Goal: Task Accomplishment & Management: Manage account settings

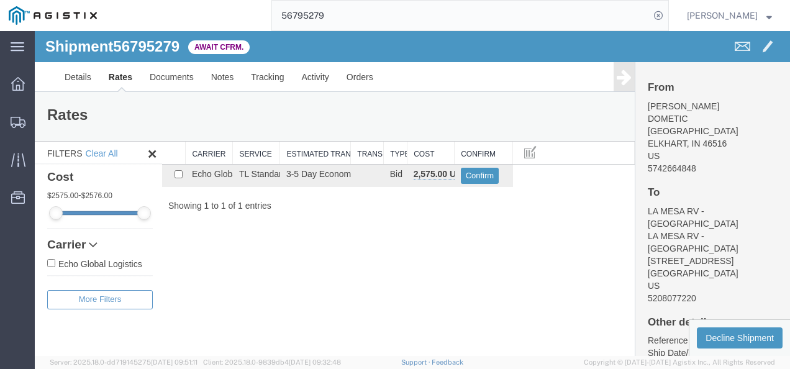
click at [384, 17] on input "56795279" at bounding box center [461, 16] width 378 height 30
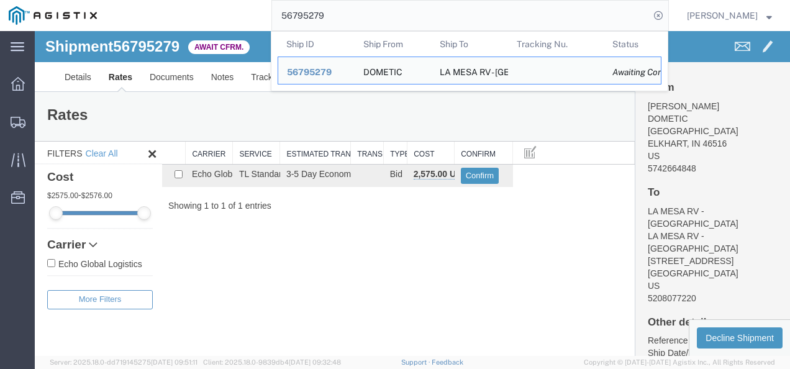
click at [384, 17] on input "56795279" at bounding box center [461, 16] width 378 height 30
paste input "89845"
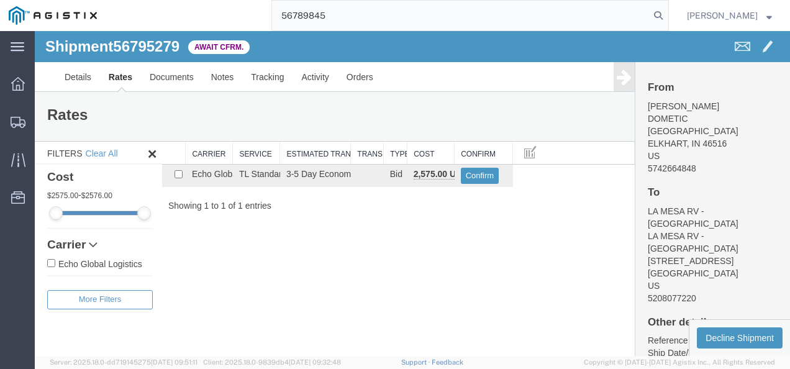
type input "56789845"
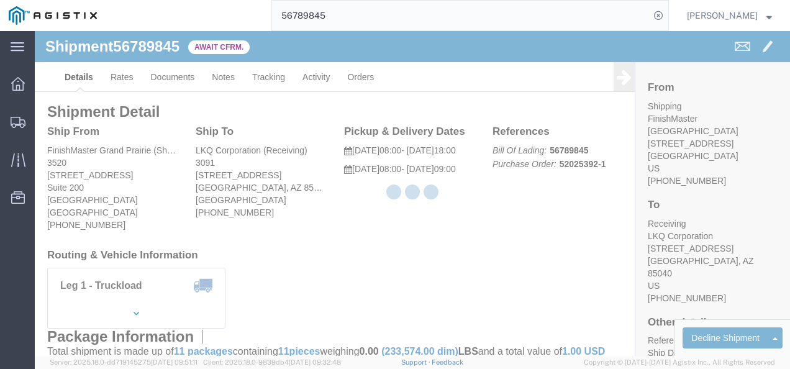
click at [355, 217] on div at bounding box center [412, 193] width 755 height 325
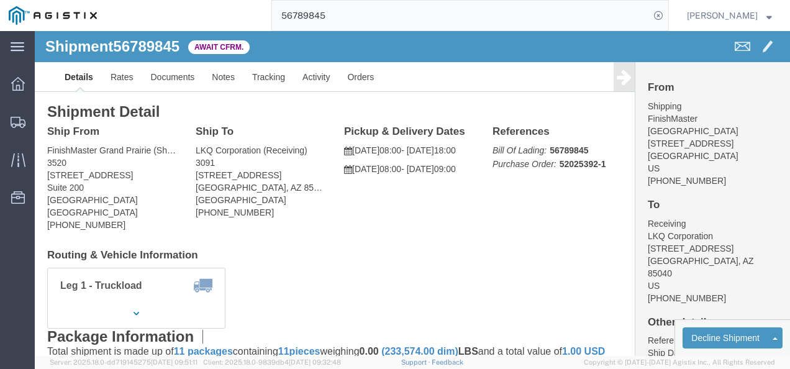
click div "Ship From FinishMaster Grand Prairie (Shipping) 3520 4003 Grand Lakes Way Suite…"
click h4 "Routing & Vehicle Information"
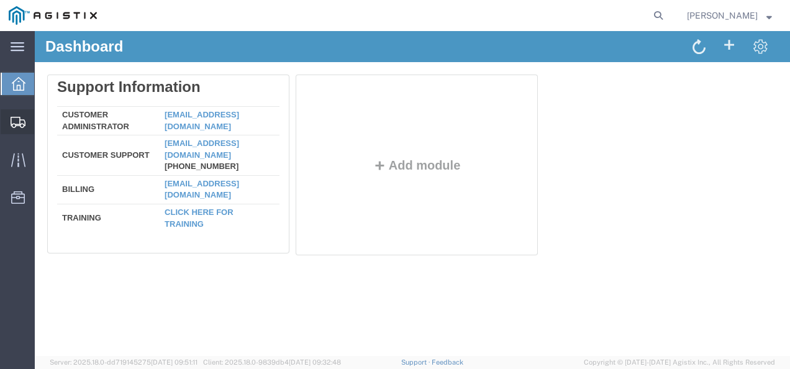
click at [43, 121] on span "Shipments" at bounding box center [38, 121] width 9 height 25
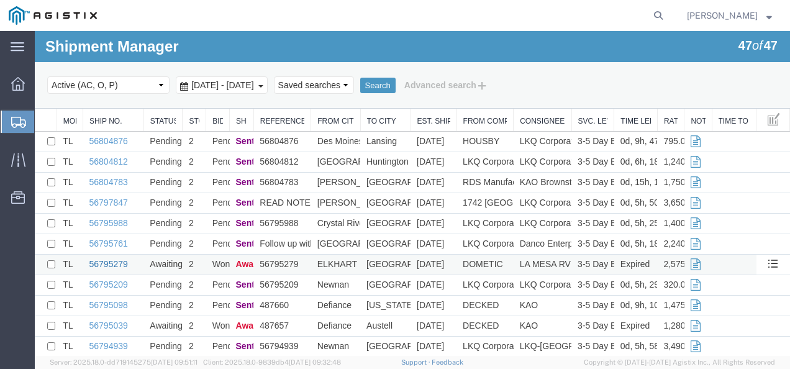
click at [103, 261] on link "56795279" at bounding box center [108, 264] width 39 height 10
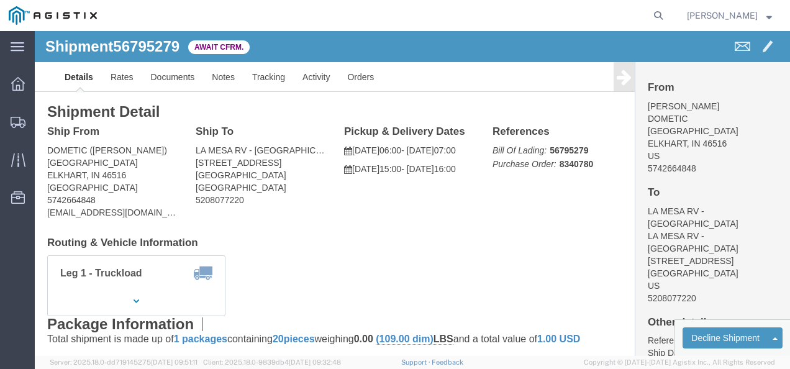
drag, startPoint x: 274, startPoint y: 206, endPoint x: 225, endPoint y: 170, distance: 60.9
click div "Shipment Detail Ship From DOMETIC ([PERSON_NAME]) [STREET_ADDRESS] 5742664848 […"
click link "Rates"
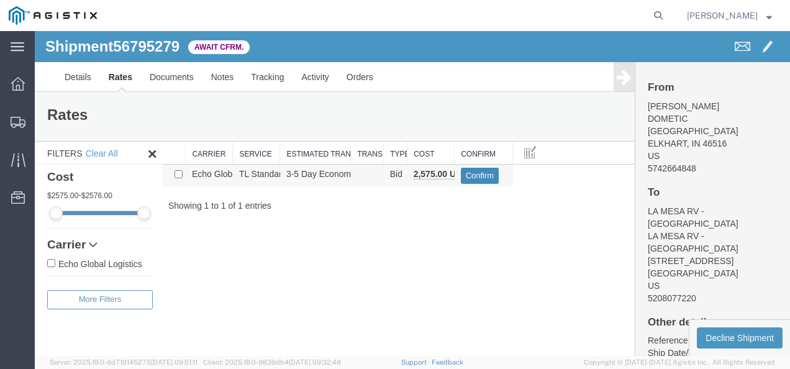
click at [482, 178] on button "Confirm" at bounding box center [480, 176] width 39 height 16
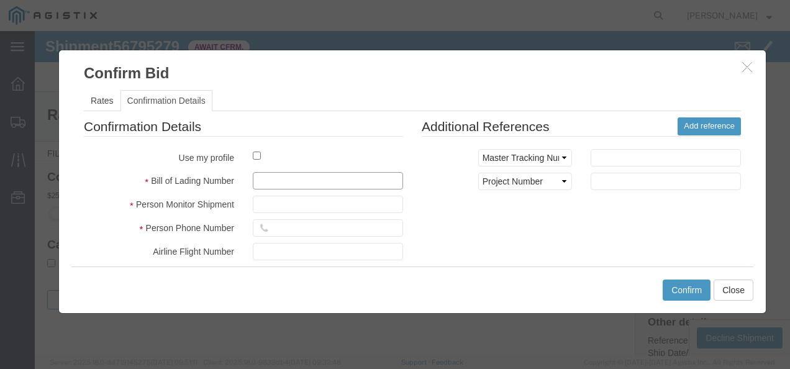
click at [350, 176] on input "text" at bounding box center [328, 180] width 150 height 17
type input "982739217398"
type input "98721398219879879"
type input "9872198372917398"
click at [593, 248] on div "Confirmation Details Use my profile Bill of Lading Number 982739217398 Person M…" at bounding box center [413, 262] width 676 height 291
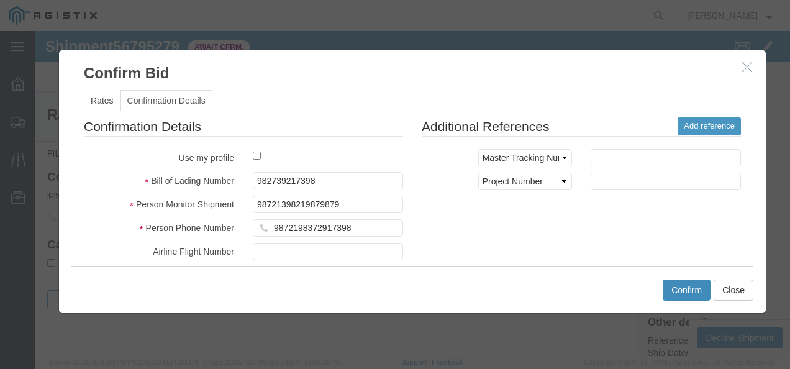
click at [693, 292] on button "Confirm" at bounding box center [687, 290] width 48 height 21
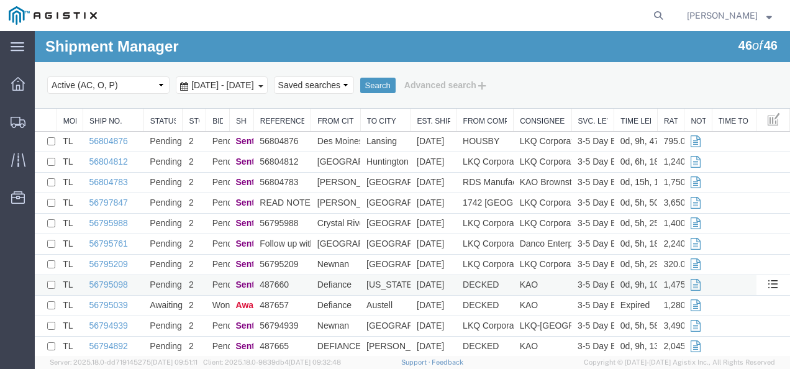
scroll to position [62, 0]
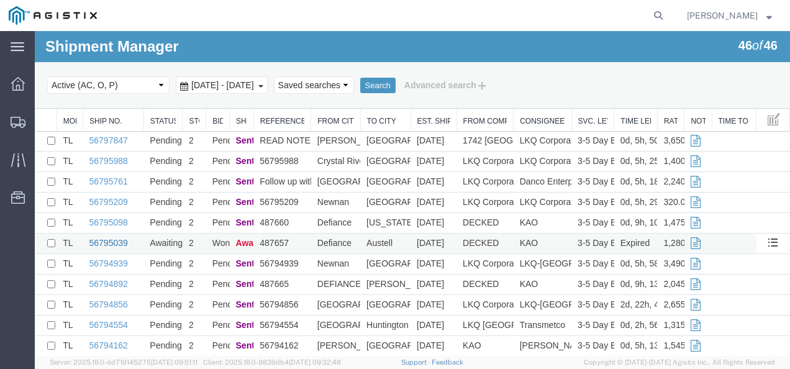
click at [102, 239] on link "56795039" at bounding box center [108, 243] width 39 height 10
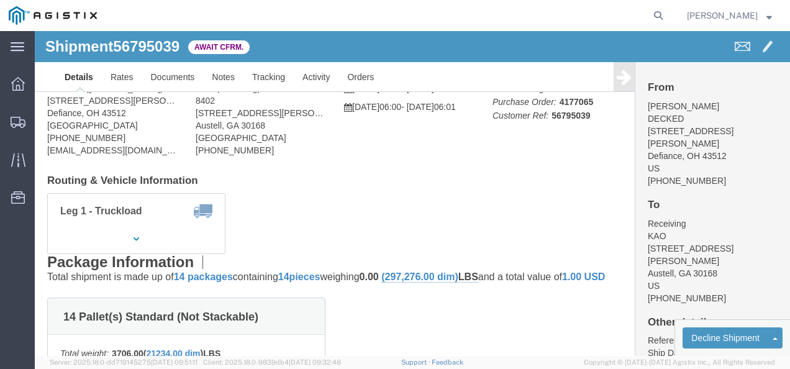
click h4 "Routing & Vehicle Information"
click link "Rates"
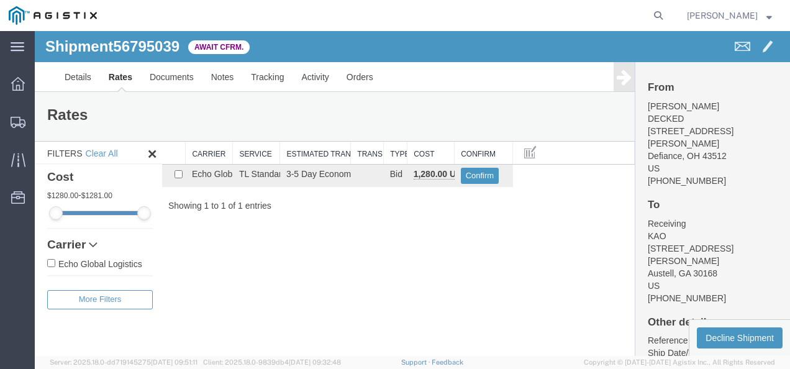
click at [537, 227] on div "Shipment 56795039 1 of 1 Await Cfrm. Details Rates Documents Notes Tracking Act…" at bounding box center [412, 193] width 755 height 325
click at [483, 175] on button "Confirm" at bounding box center [480, 176] width 39 height 16
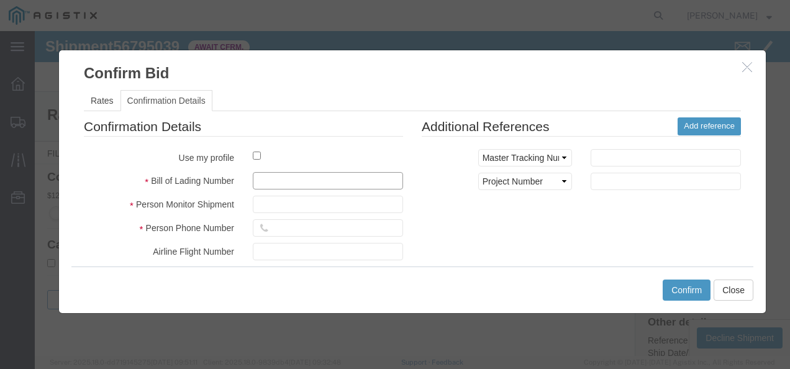
click at [330, 172] on input "text" at bounding box center [328, 180] width 150 height 17
type input "21987382197389798"
type input "8732987217987"
type input "987213987139987"
drag, startPoint x: 544, startPoint y: 214, endPoint x: 721, endPoint y: 314, distance: 203.6
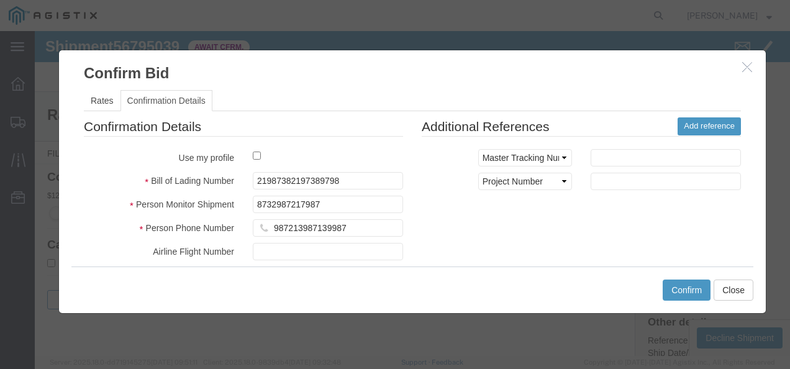
click at [545, 214] on div "Confirmation Details Use my profile Bill of Lading Number 21987382197389798 Per…" at bounding box center [413, 262] width 676 height 291
click at [708, 292] on button "Confirm" at bounding box center [687, 290] width 48 height 21
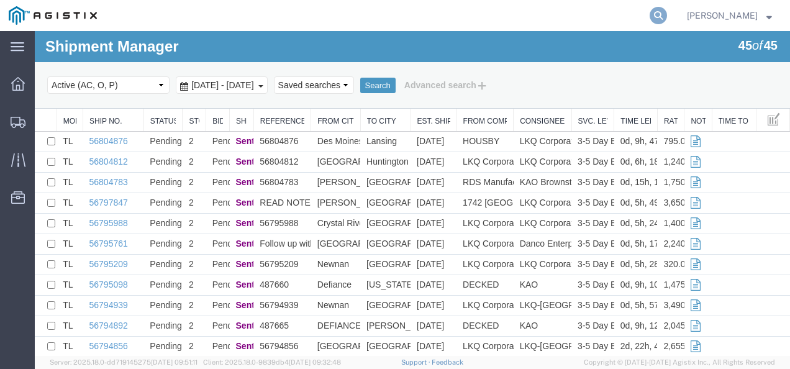
click at [667, 14] on icon at bounding box center [658, 15] width 17 height 17
click at [665, 21] on icon at bounding box center [658, 15] width 17 height 17
drag, startPoint x: 701, startPoint y: 73, endPoint x: 601, endPoint y: 52, distance: 102.2
click at [701, 73] on div "Search Select status Active (AC, O, P) All Approved Awaiting Confirmation (AC) …" at bounding box center [412, 85] width 755 height 47
click at [503, 5] on agx-global-search at bounding box center [470, 15] width 398 height 31
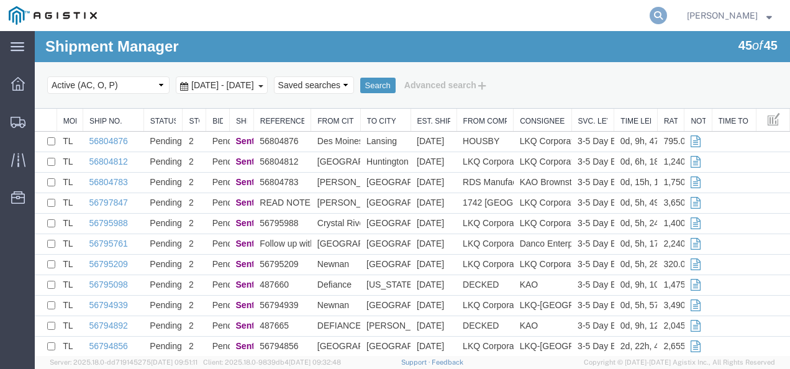
click at [665, 17] on icon at bounding box center [658, 15] width 17 height 17
paste input "56541306"
type input "56541306"
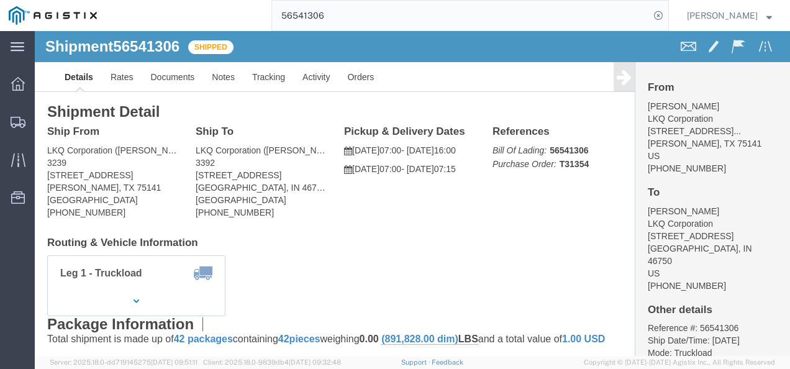
click div "Shipment Detail Ship From LKQ Corporation ([PERSON_NAME]) [STREET_ADDRESS][PERS…"
click div "Ship From LKQ Corporation ([PERSON_NAME]) [STREET_ADDRESS][PERSON_NAME] [PHONE_…"
drag, startPoint x: 483, startPoint y: 221, endPoint x: 488, endPoint y: 236, distance: 15.9
click div "Shipment Detail Ship From LKQ Corporation ([PERSON_NAME]) [STREET_ADDRESS][PERS…"
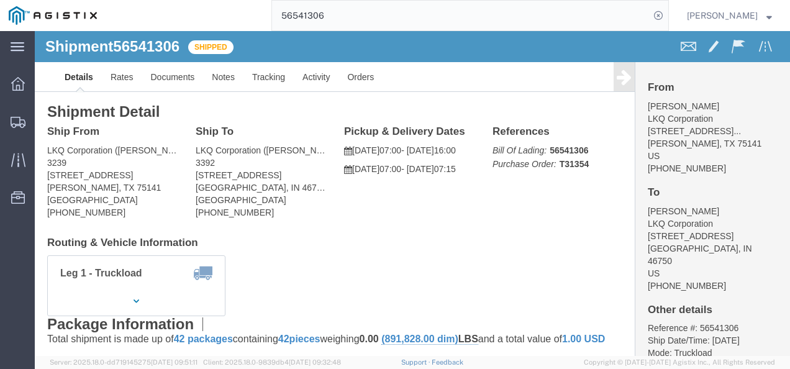
drag, startPoint x: 362, startPoint y: 243, endPoint x: 362, endPoint y: 251, distance: 7.5
click div "Leg 1 - Truckload Vehicle 1: Standard Dry Van (53 Feet) Number of trucks: 1"
